Goal: Task Accomplishment & Management: Manage account settings

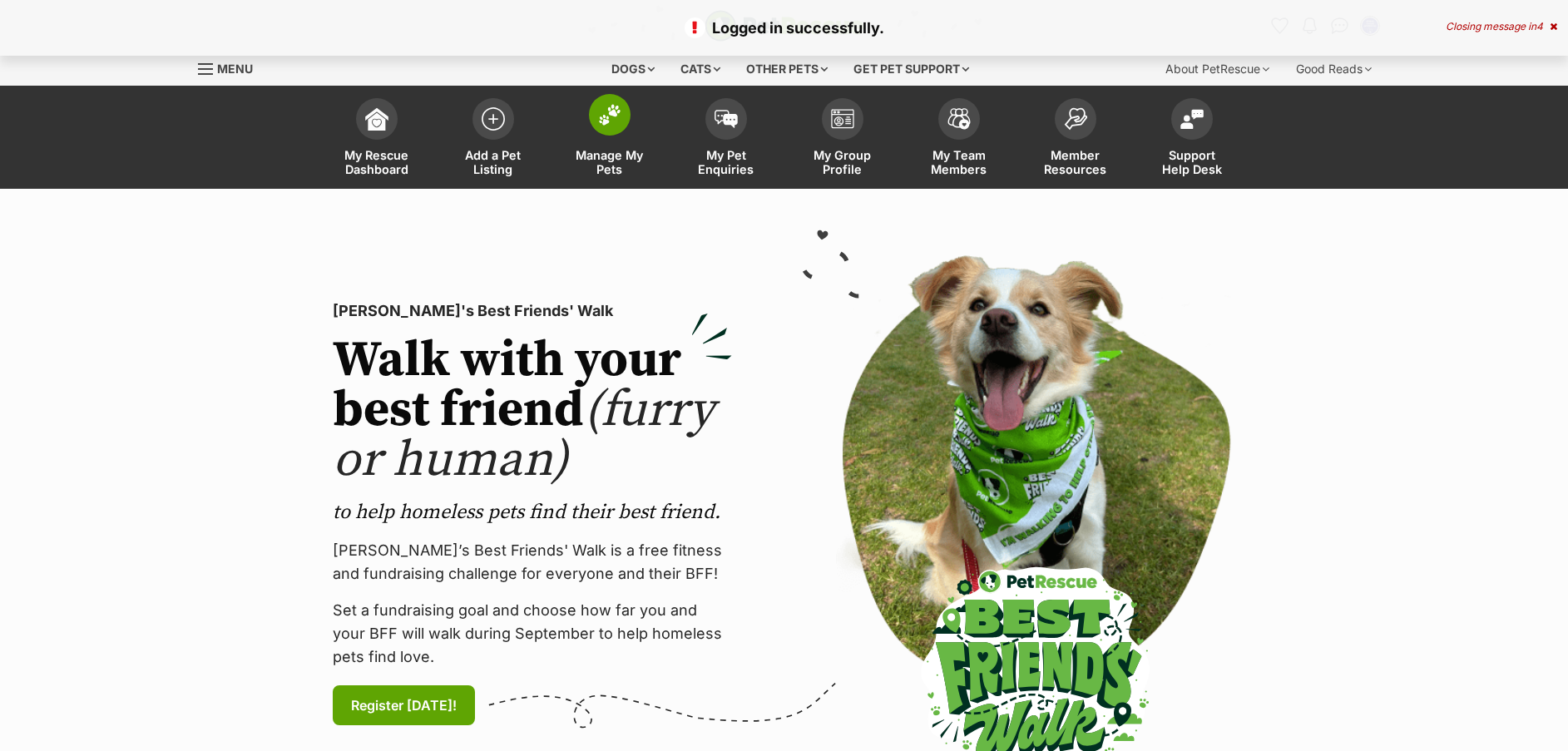
click at [625, 114] on span at bounding box center [610, 115] width 42 height 42
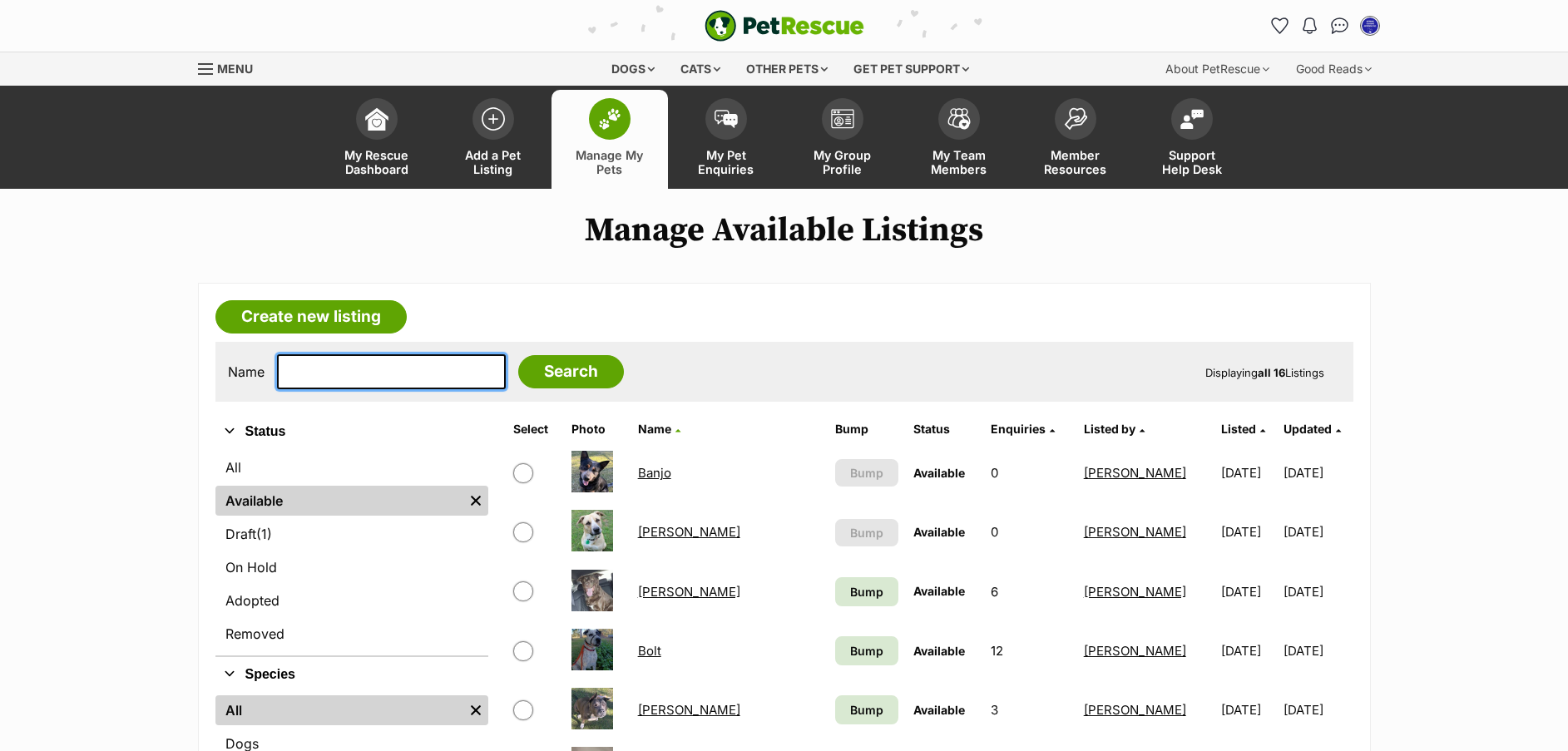
click at [390, 372] on input "text" at bounding box center [391, 372] width 229 height 35
type input "cora"
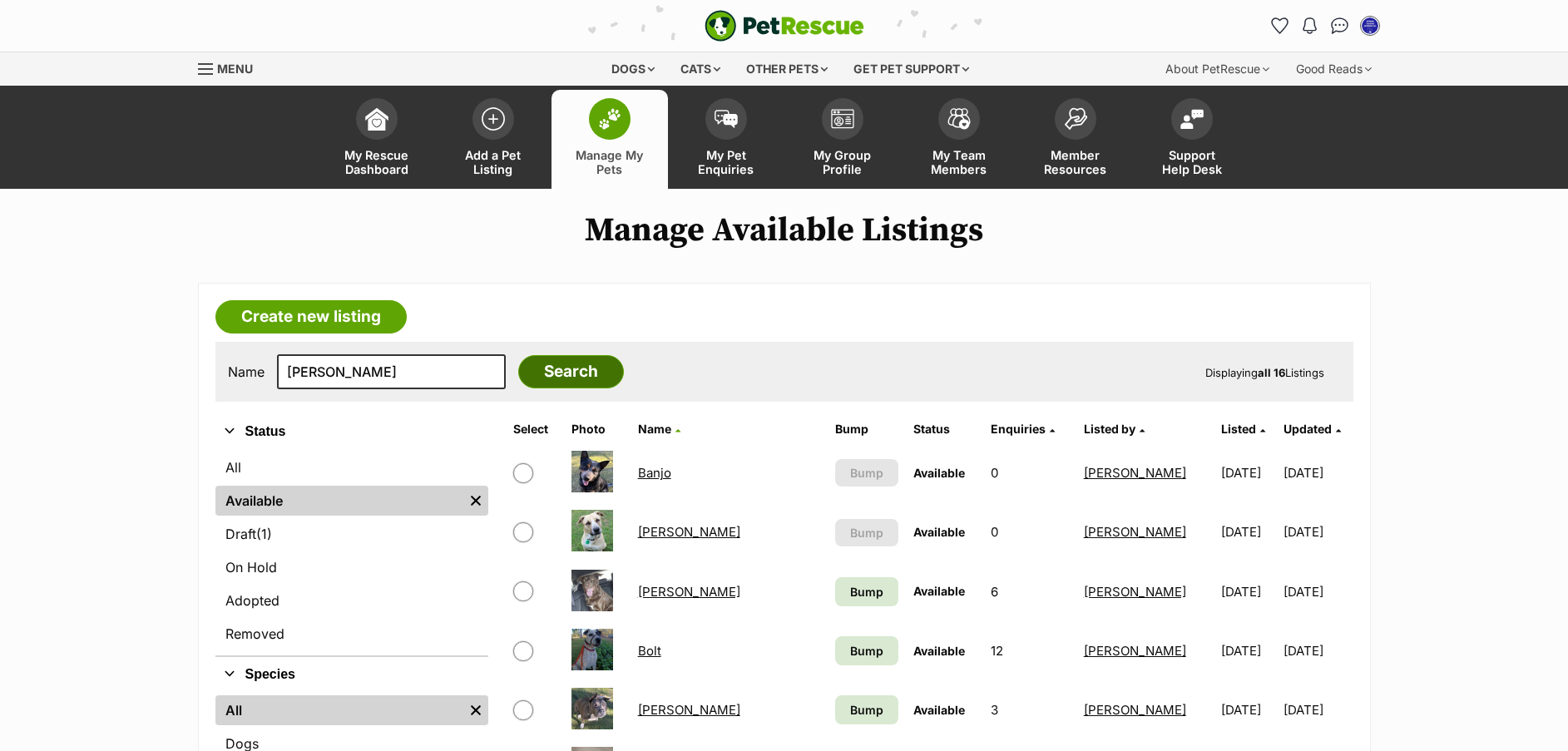
click at [545, 367] on input "Search" at bounding box center [571, 372] width 106 height 33
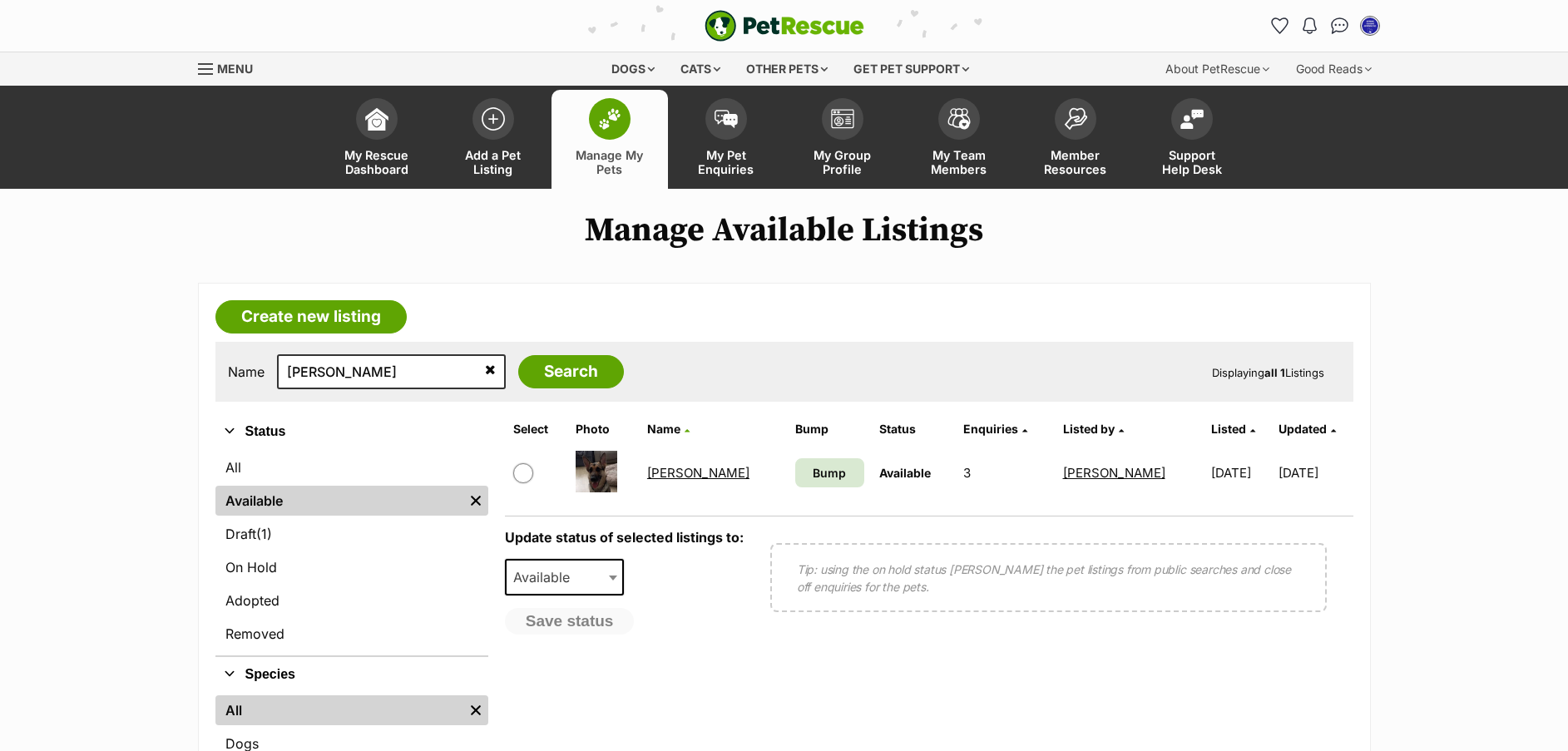
click at [673, 479] on link "Cora" at bounding box center [699, 472] width 102 height 16
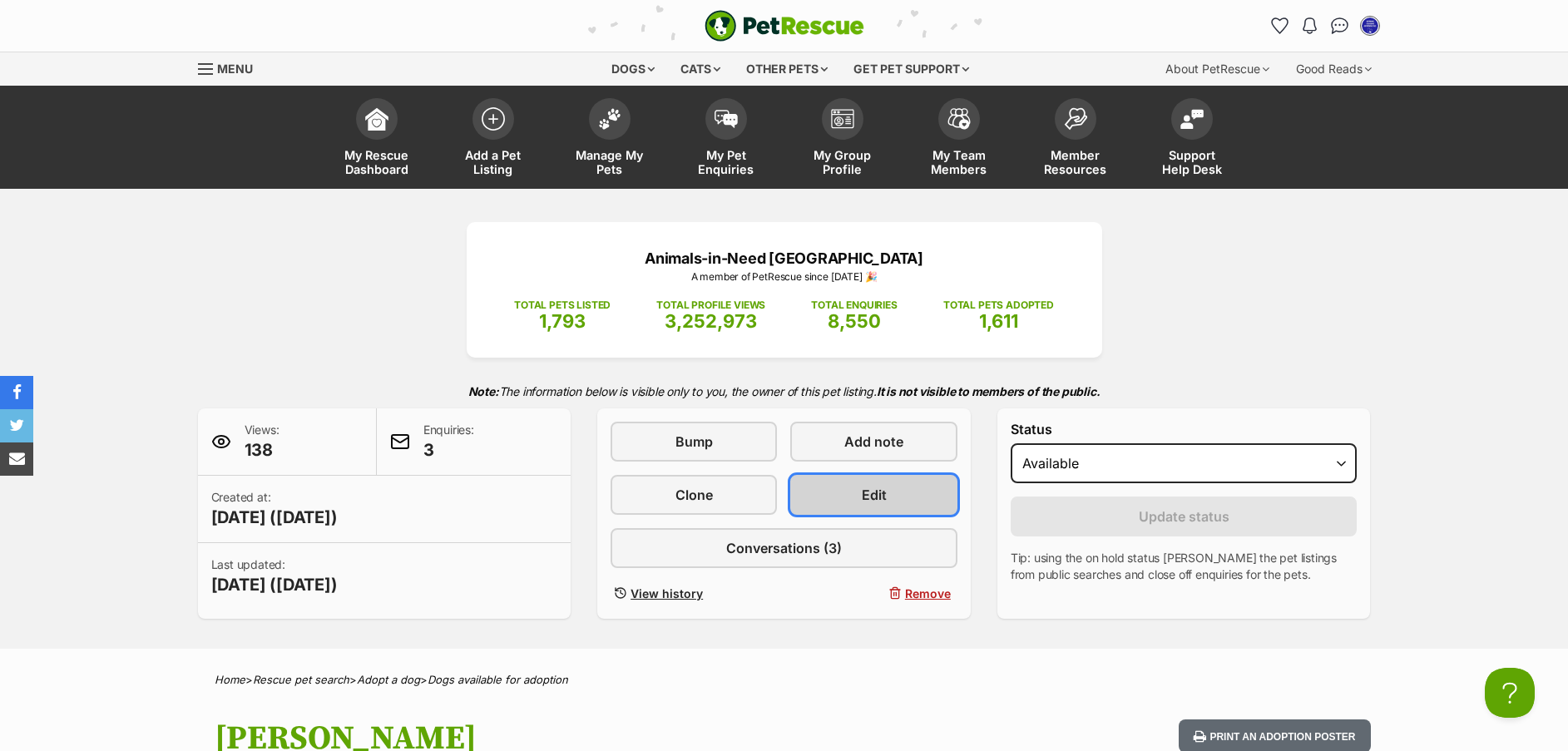
click at [877, 485] on span "Edit" at bounding box center [874, 495] width 25 height 20
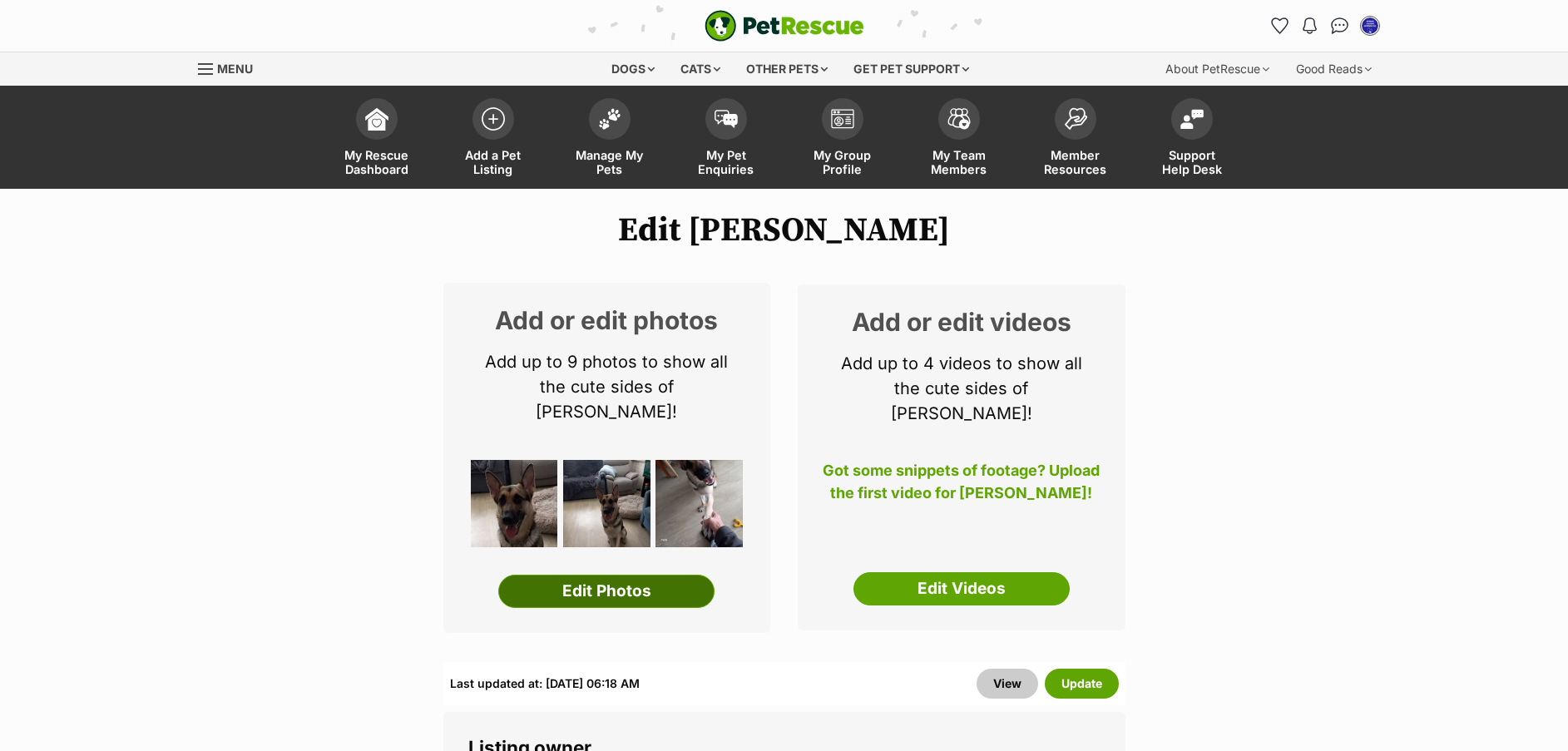
click at [599, 574] on link "Edit Photos" at bounding box center [606, 591] width 216 height 33
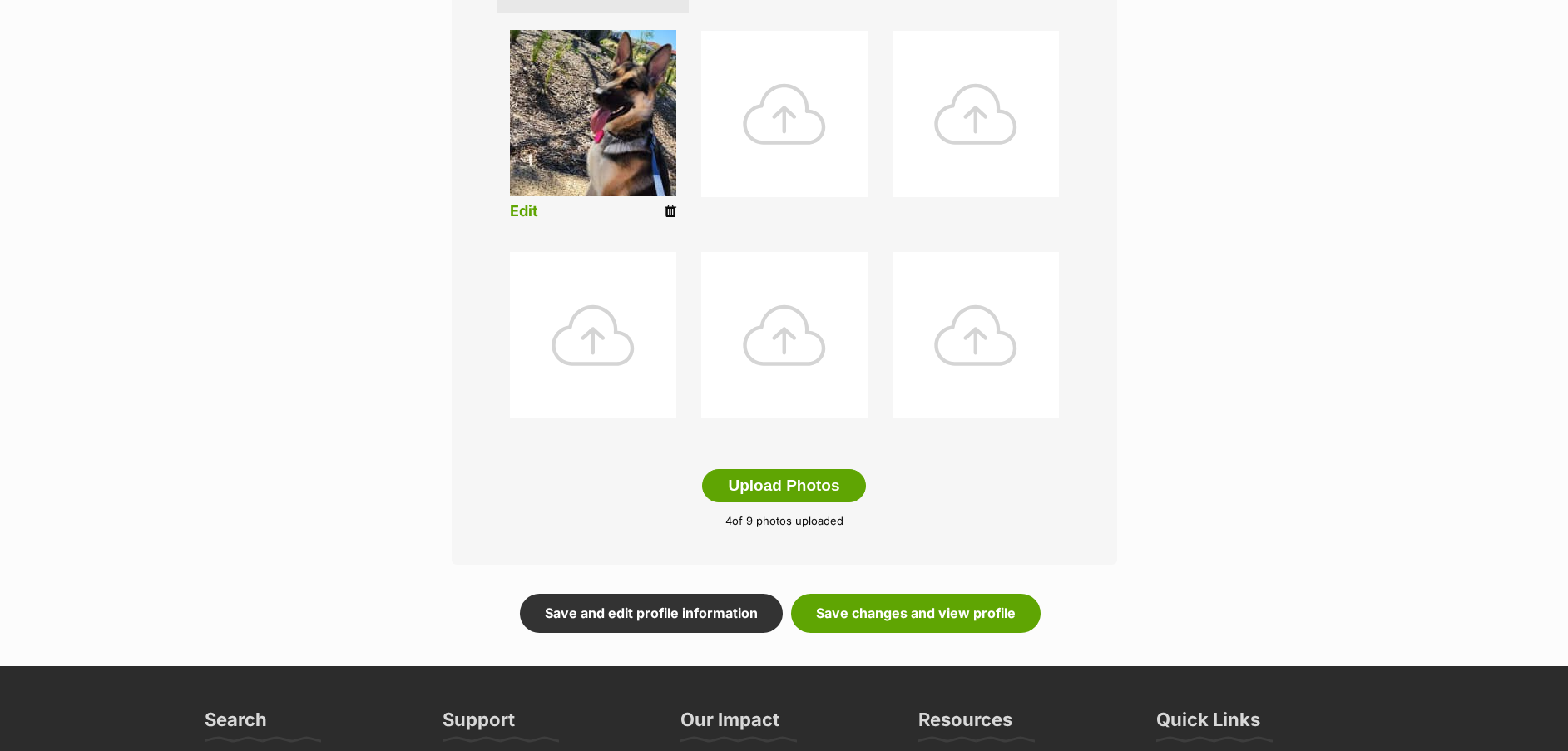
scroll to position [658, 0]
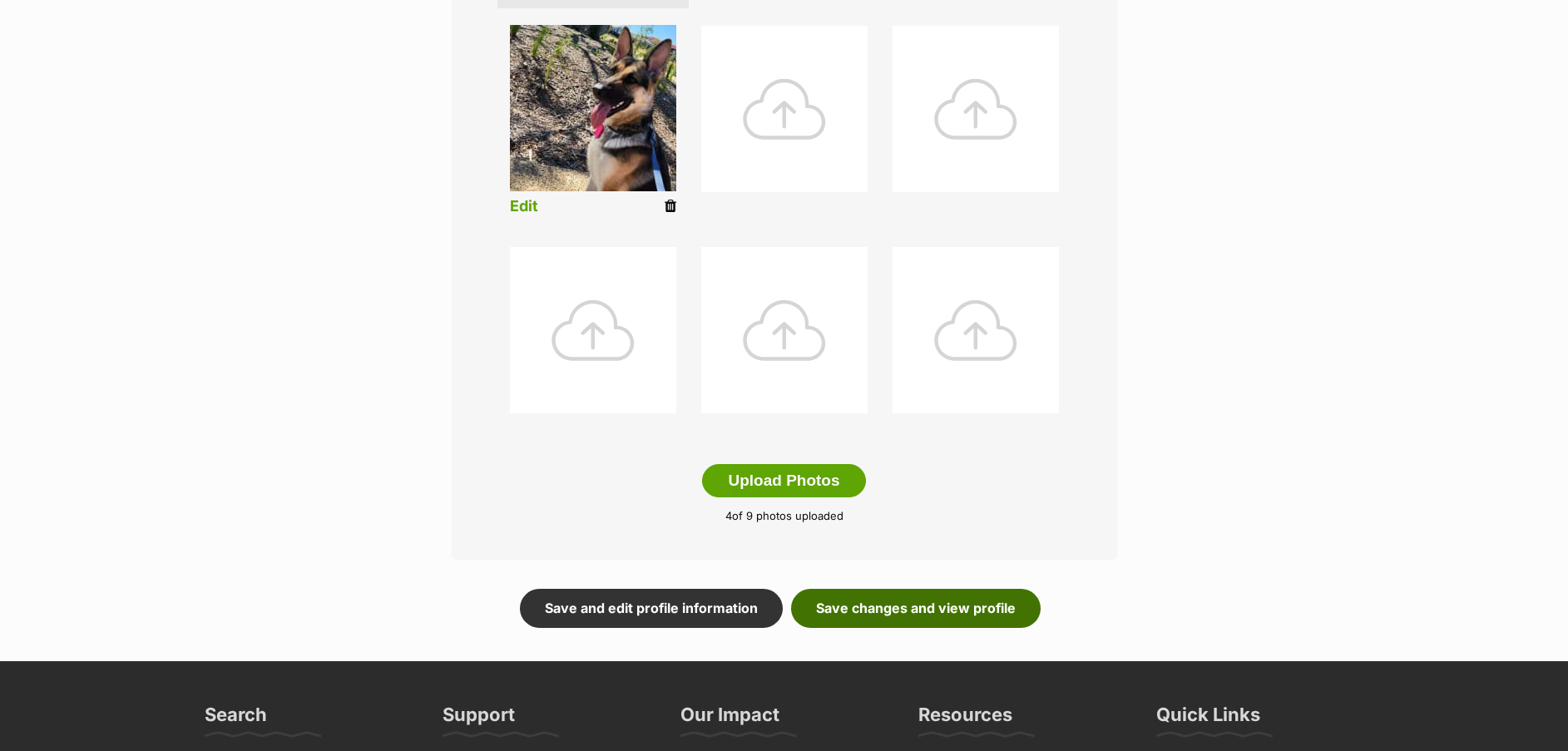
click at [868, 615] on link "Save changes and view profile" at bounding box center [916, 608] width 250 height 39
